Goal: Task Accomplishment & Management: Manage account settings

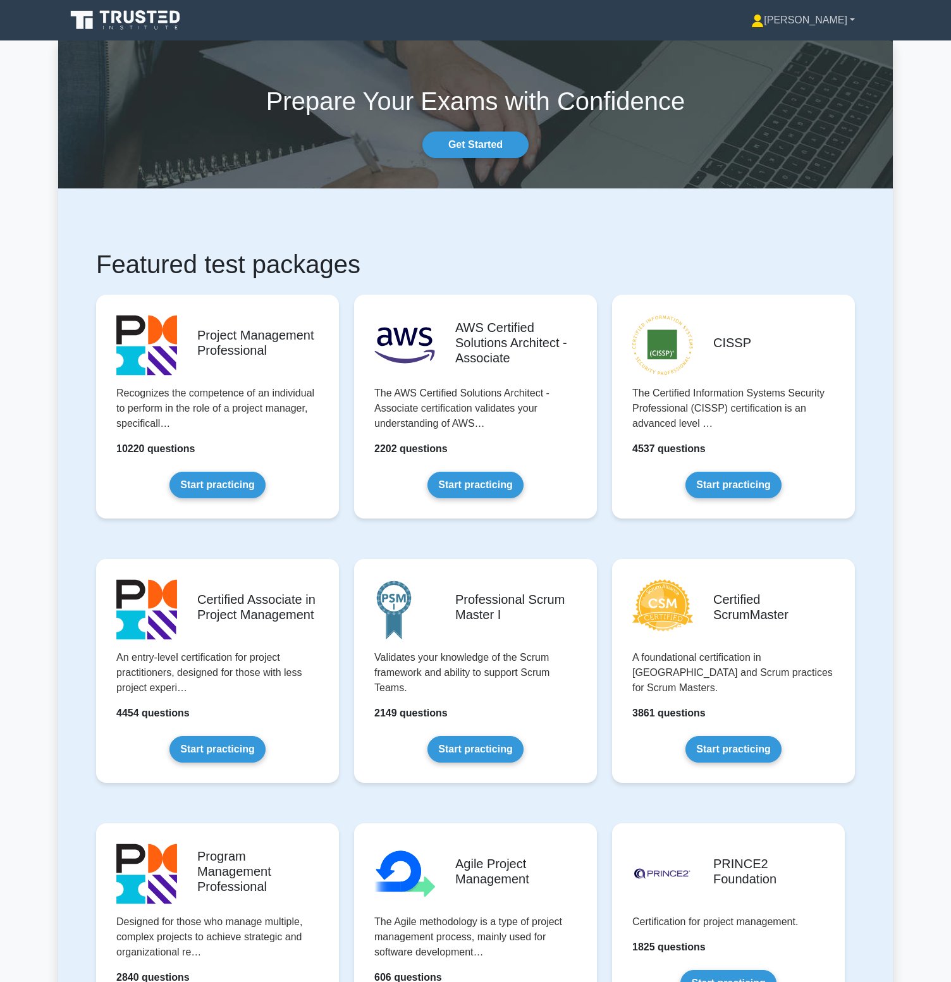
click at [848, 23] on link "[PERSON_NAME]" at bounding box center [803, 20] width 164 height 25
click at [810, 67] on link "Settings" at bounding box center [772, 70] width 100 height 20
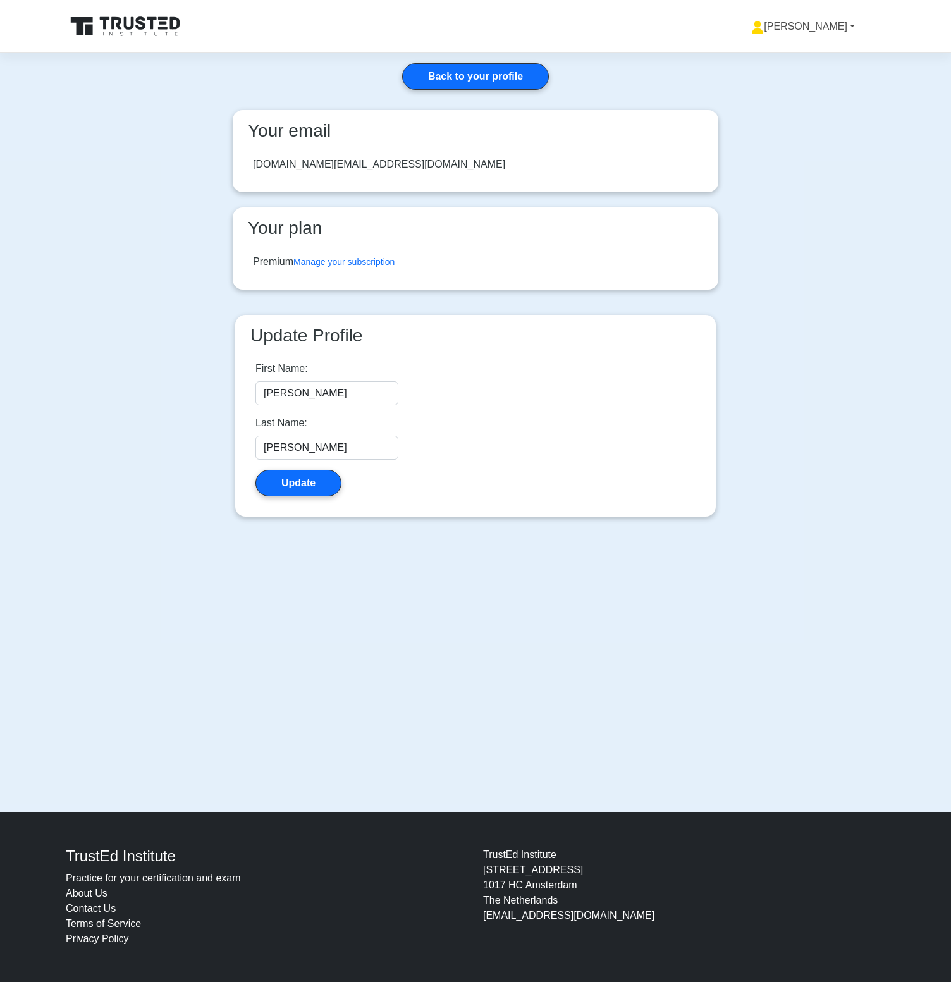
click at [839, 25] on link "[PERSON_NAME]" at bounding box center [803, 26] width 164 height 25
click at [820, 50] on link "Profile" at bounding box center [772, 56] width 100 height 20
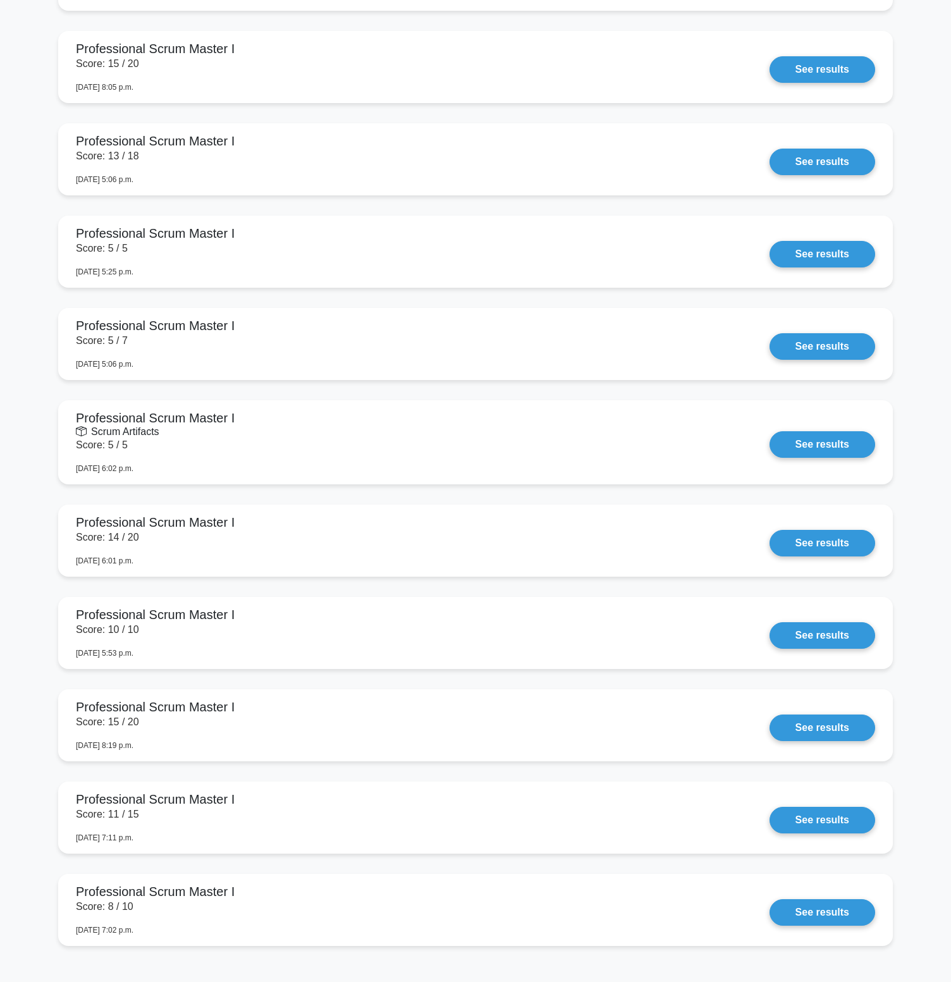
scroll to position [2670, 0]
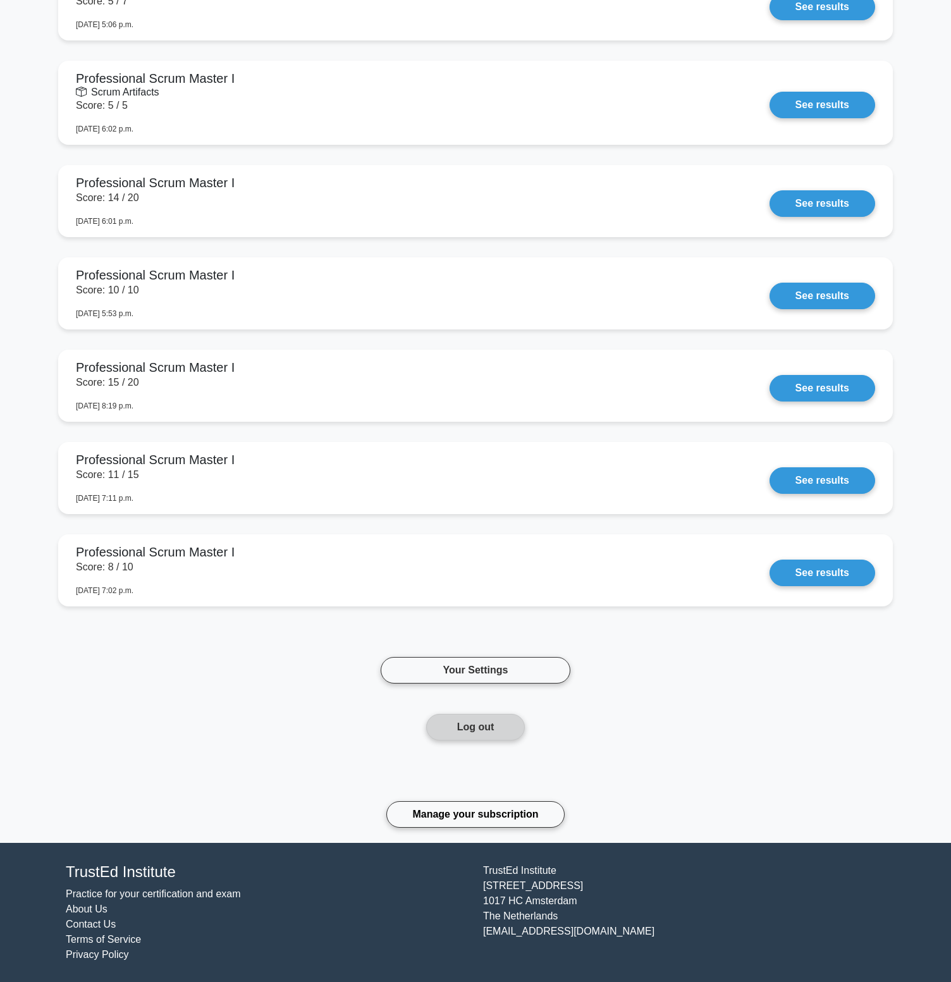
click at [493, 732] on button "Log out" at bounding box center [475, 727] width 99 height 27
